Goal: Transaction & Acquisition: Purchase product/service

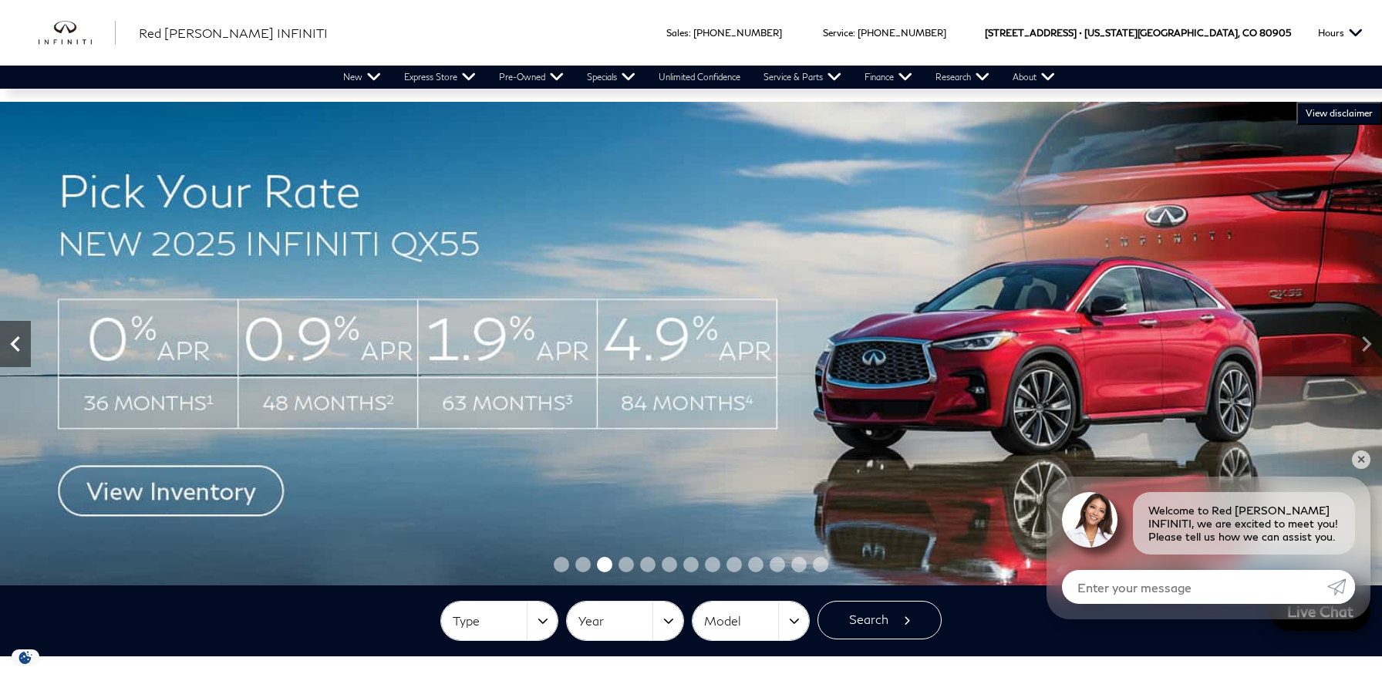
click at [9, 352] on icon "Previous" at bounding box center [15, 343] width 31 height 31
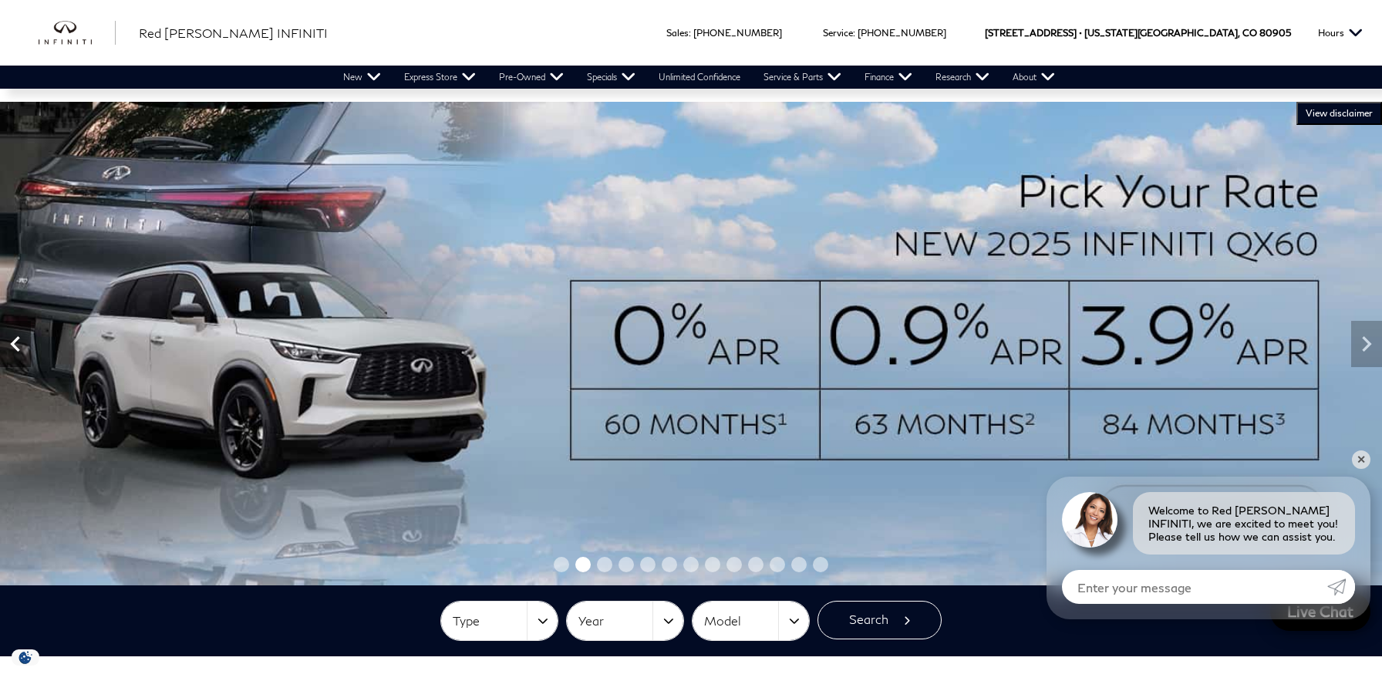
click at [15, 351] on icon "Previous" at bounding box center [15, 343] width 31 height 31
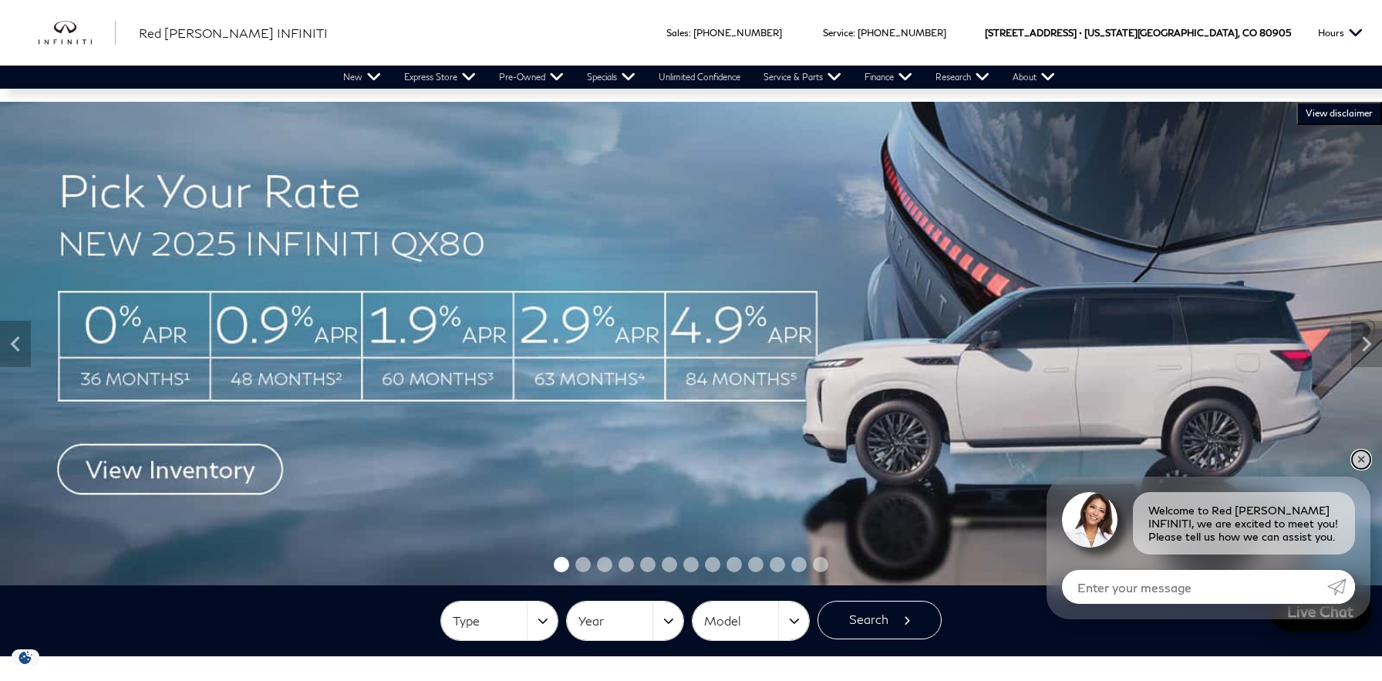
click at [1365, 463] on link "✕" at bounding box center [1361, 459] width 19 height 19
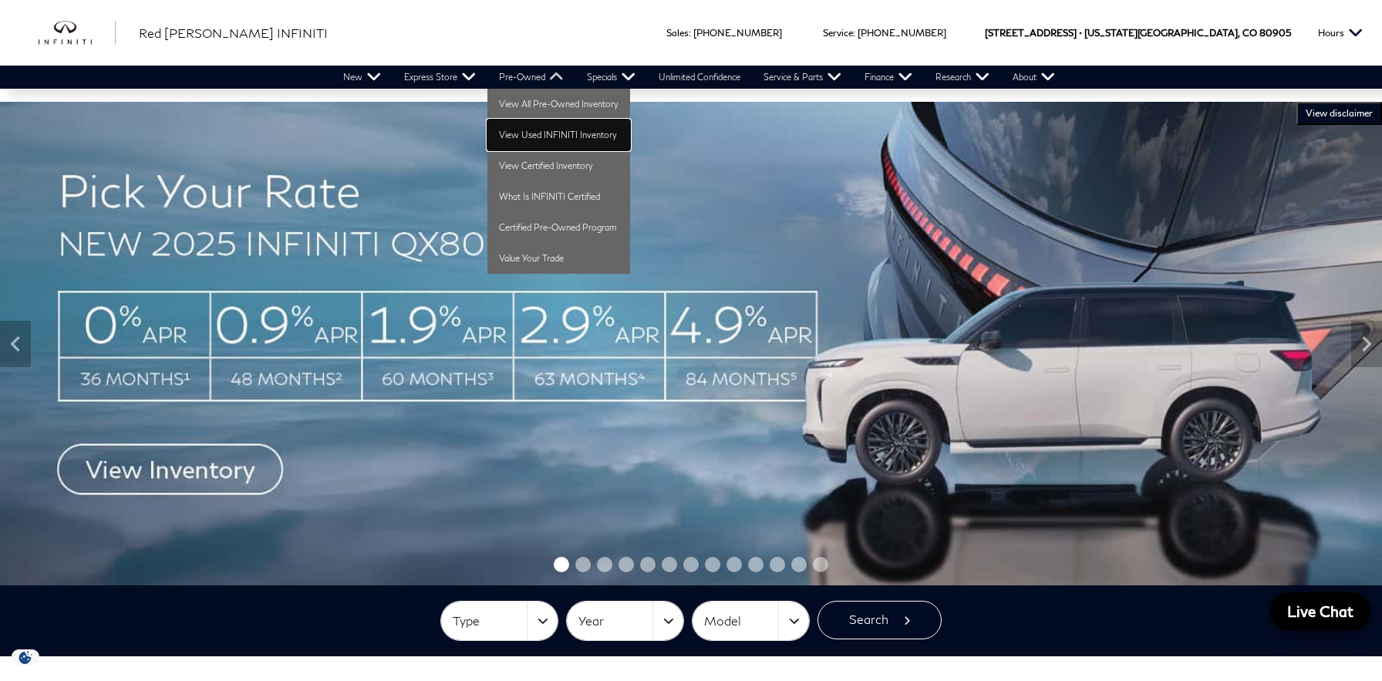
click at [543, 137] on link "View Used INFINITI Inventory" at bounding box center [558, 135] width 143 height 31
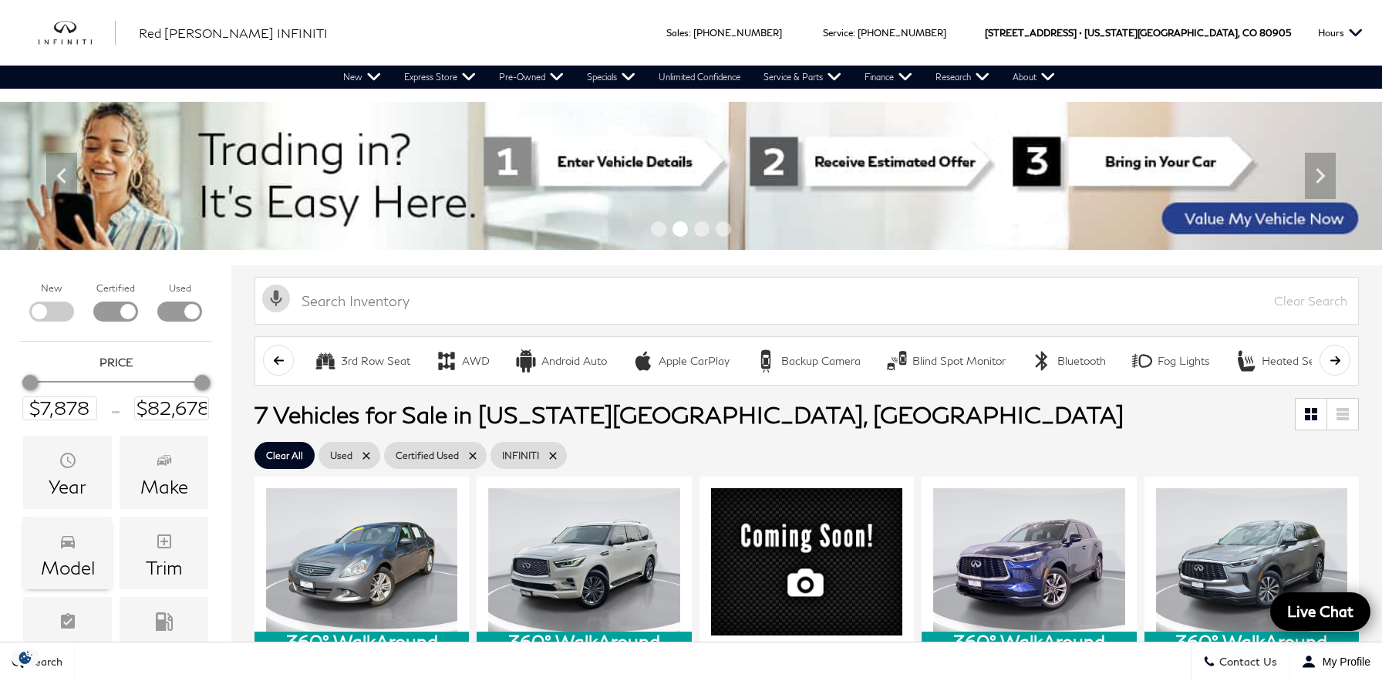
click at [62, 569] on div "Model" at bounding box center [68, 567] width 54 height 20
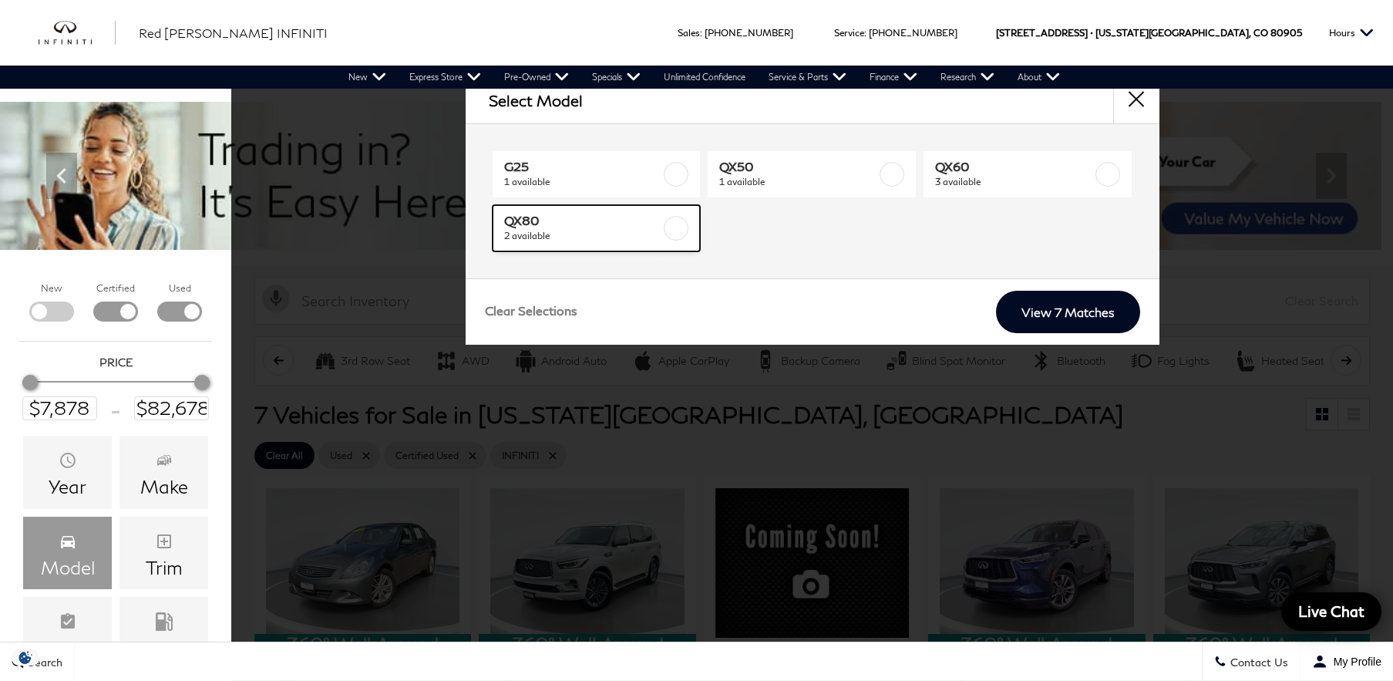
click at [678, 228] on label at bounding box center [676, 228] width 25 height 25
type input "$36,278"
checkbox input "true"
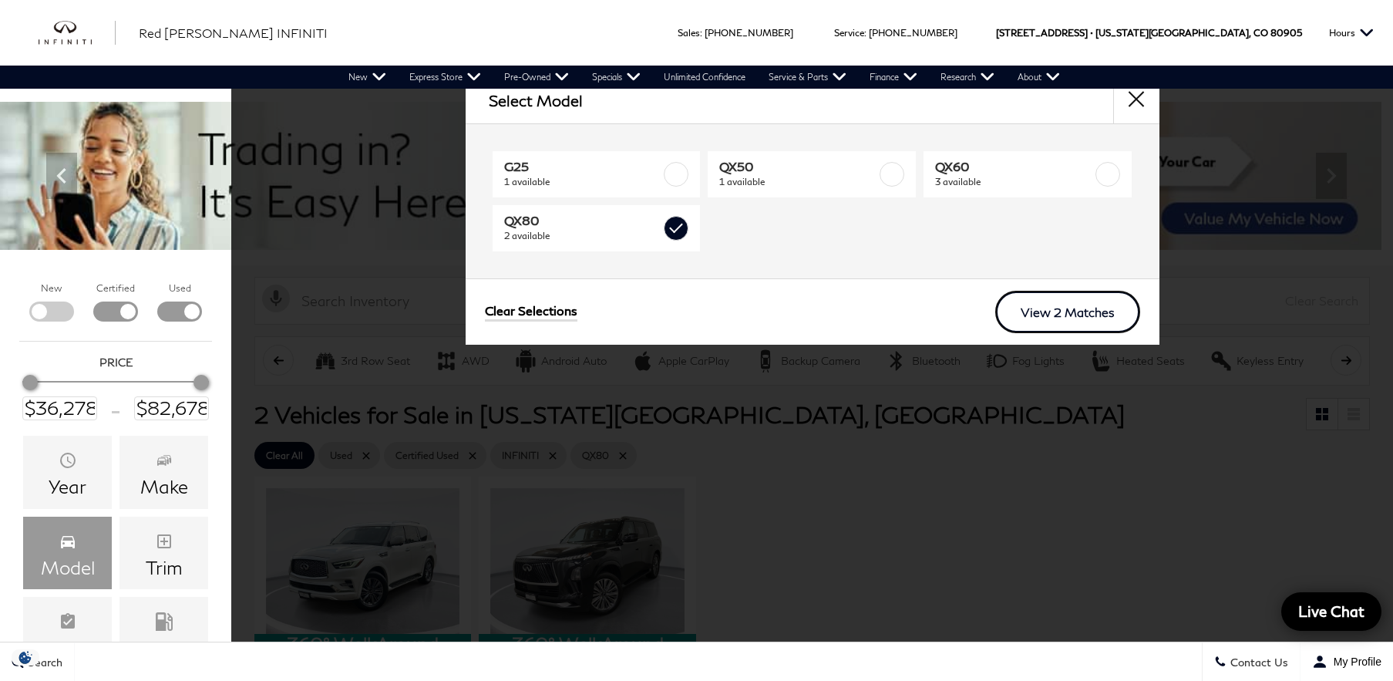
click at [1079, 316] on link "View 2 Matches" at bounding box center [1067, 312] width 145 height 42
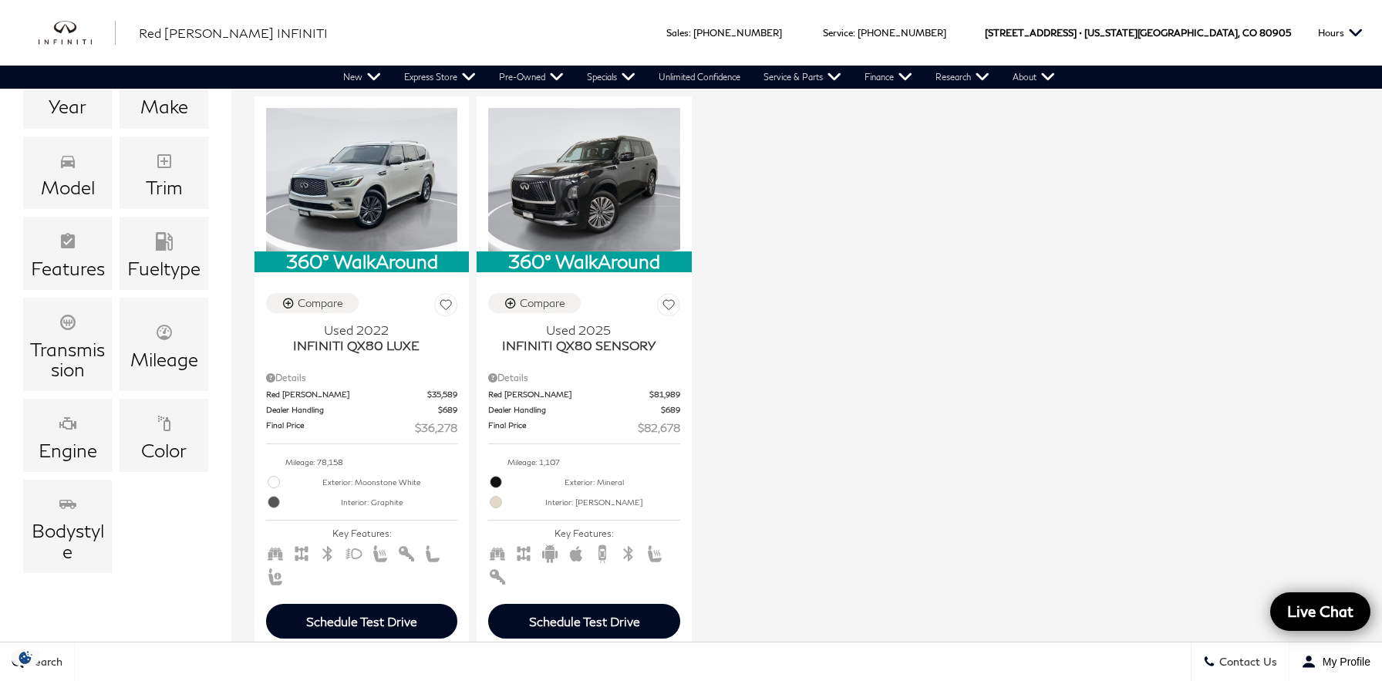
scroll to position [392, 0]
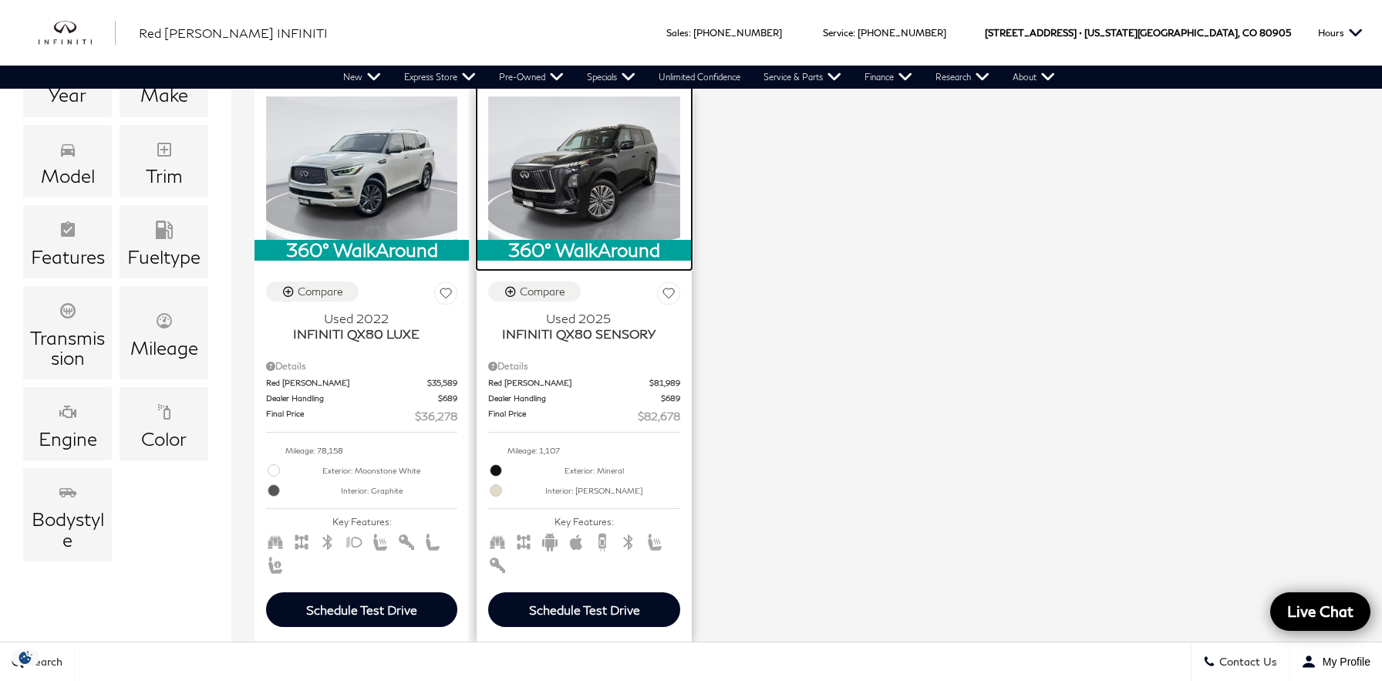
click at [615, 212] on img at bounding box center [583, 167] width 191 height 143
